Goal: Transaction & Acquisition: Purchase product/service

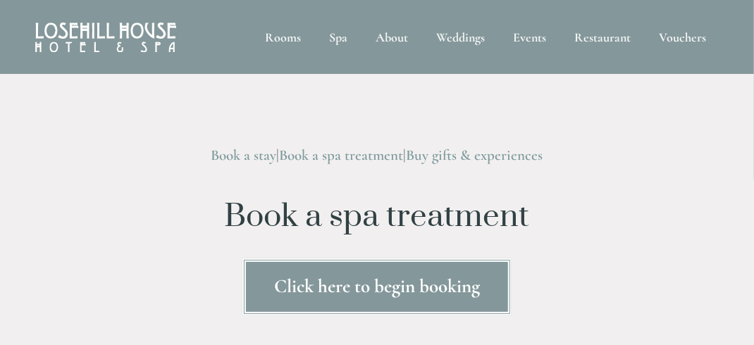
click at [349, 288] on link "Click here to begin booking" at bounding box center [376, 287] width 269 height 57
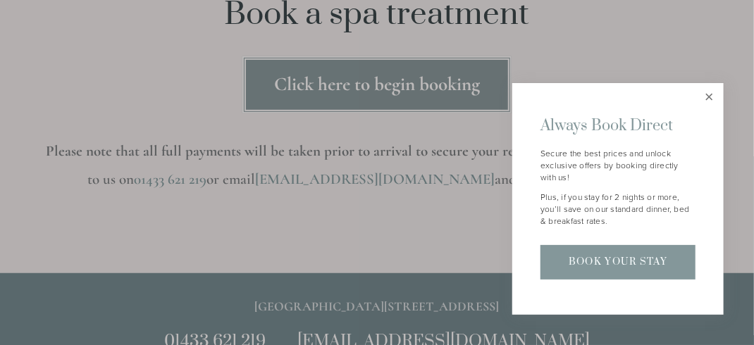
scroll to position [203, 0]
click at [707, 99] on link "Close" at bounding box center [709, 97] width 25 height 25
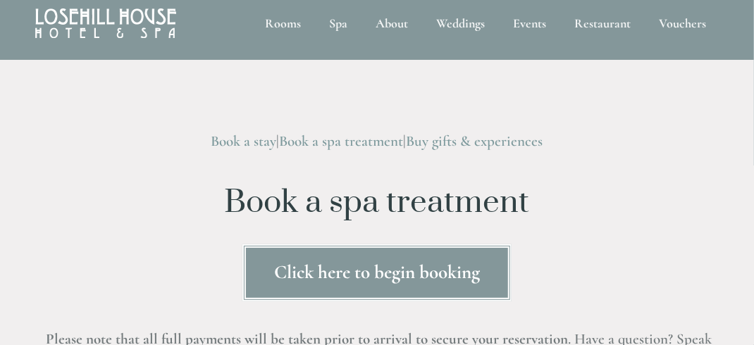
scroll to position [13, 0]
click at [504, 148] on link "Buy gifts & experiences" at bounding box center [474, 142] width 137 height 18
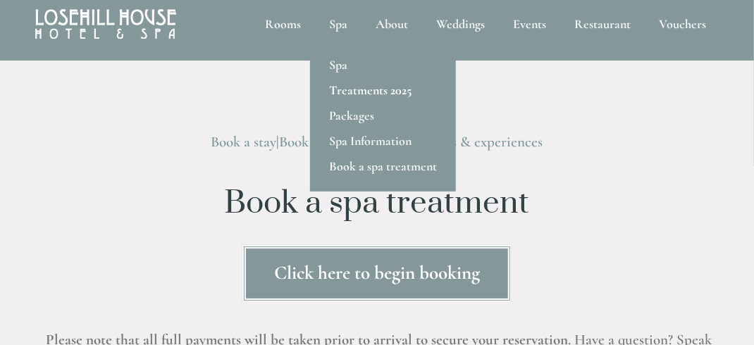
click at [392, 90] on link "Treatments 2025" at bounding box center [383, 89] width 146 height 25
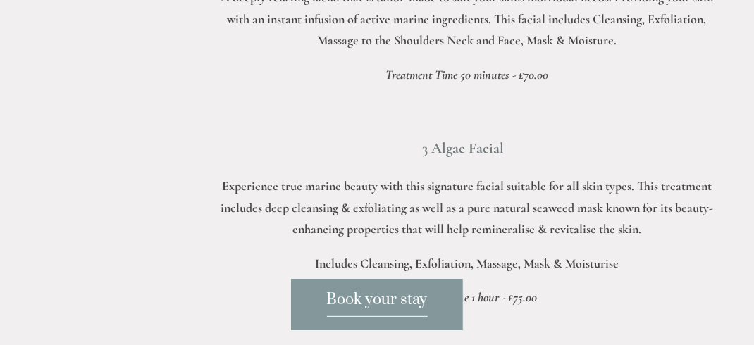
scroll to position [1043, 0]
